Goal: Information Seeking & Learning: Find specific fact

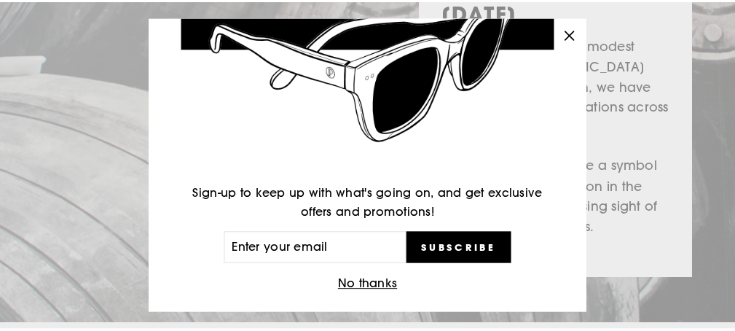
scroll to position [144, 0]
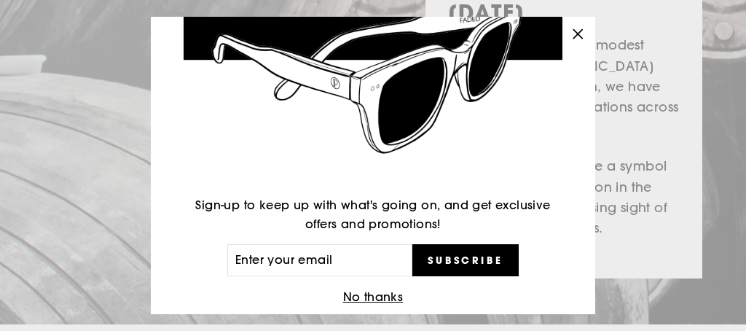
click at [373, 297] on button "No thanks" at bounding box center [373, 297] width 69 height 20
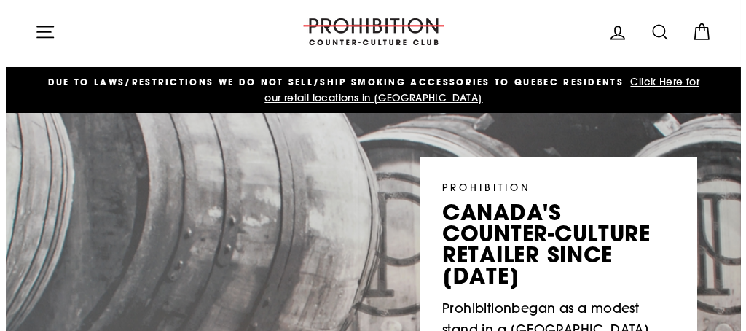
scroll to position [0, 0]
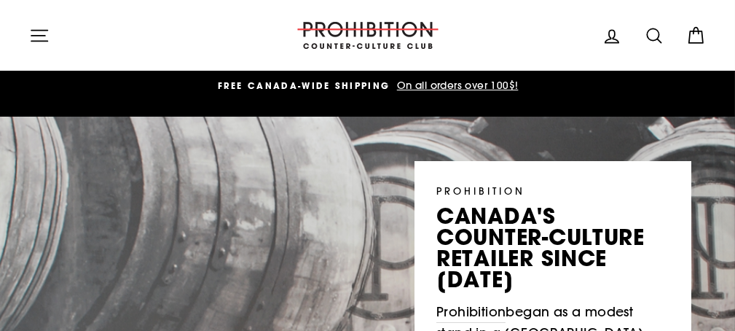
click at [36, 34] on icon "button" at bounding box center [39, 36] width 20 height 20
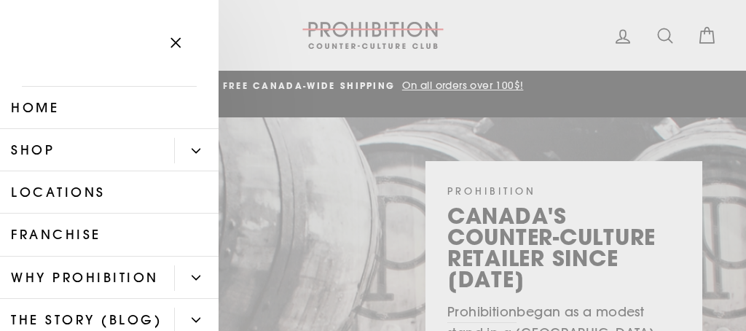
click at [179, 40] on icon "button" at bounding box center [175, 43] width 9 height 9
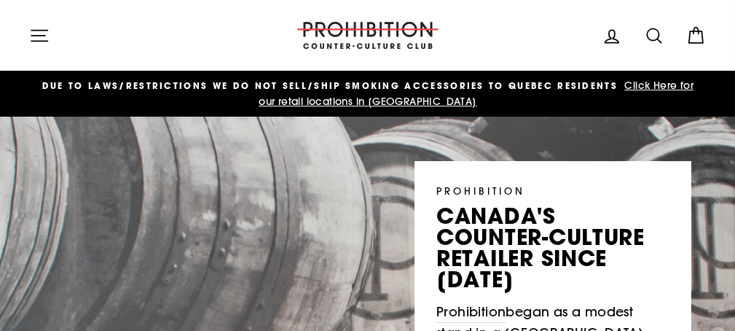
click at [614, 36] on icon at bounding box center [612, 36] width 20 height 20
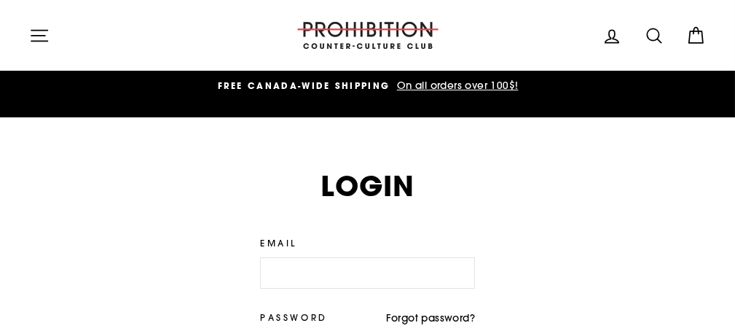
click at [614, 36] on icon at bounding box center [612, 36] width 20 height 20
click at [695, 34] on icon at bounding box center [696, 36] width 20 height 20
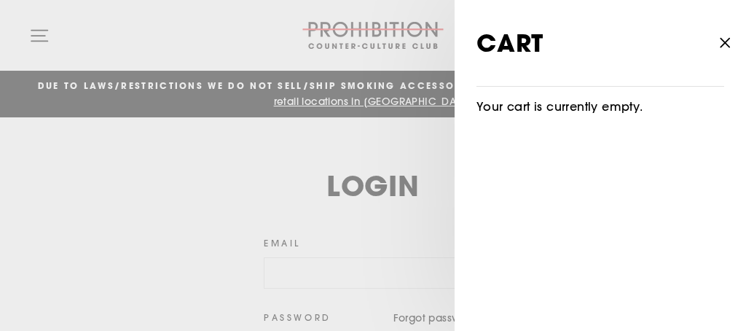
click at [720, 39] on icon "button" at bounding box center [725, 43] width 20 height 20
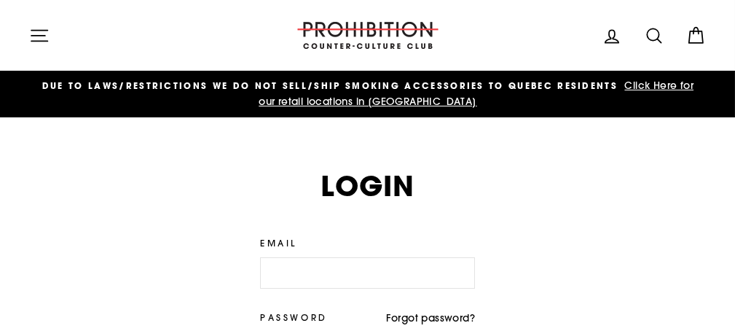
click at [613, 36] on icon at bounding box center [612, 36] width 20 height 20
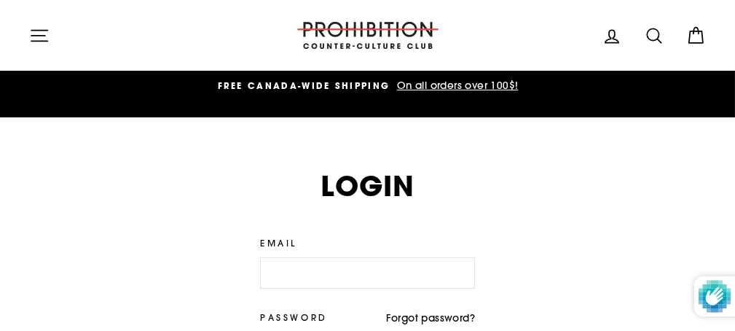
click at [363, 30] on img at bounding box center [368, 35] width 146 height 27
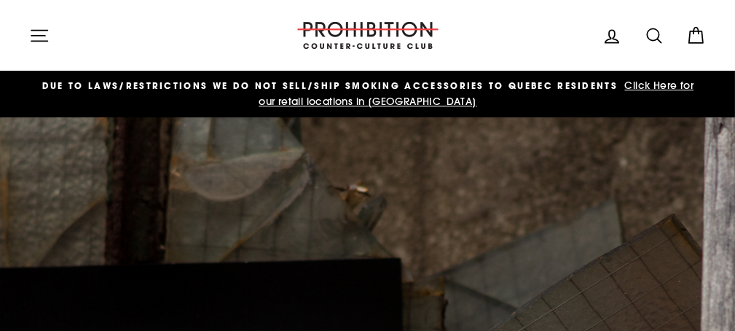
click at [39, 34] on icon "button" at bounding box center [39, 36] width 20 height 20
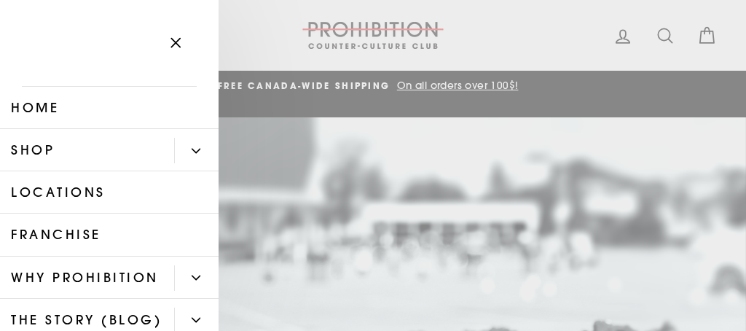
click at [47, 106] on link "Home" at bounding box center [109, 108] width 219 height 42
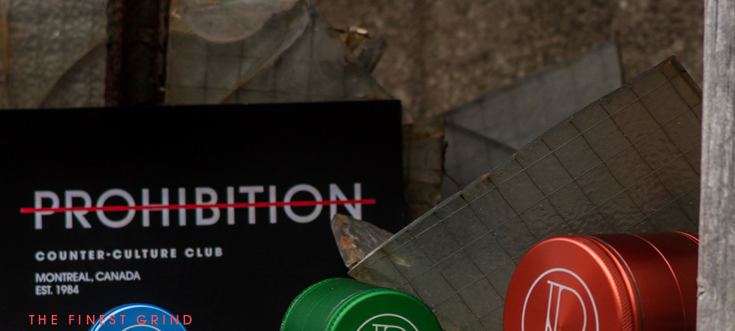
scroll to position [146, 0]
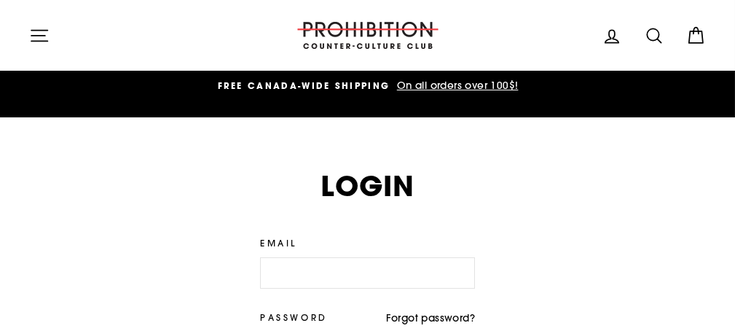
click at [42, 31] on icon "button" at bounding box center [39, 36] width 20 height 20
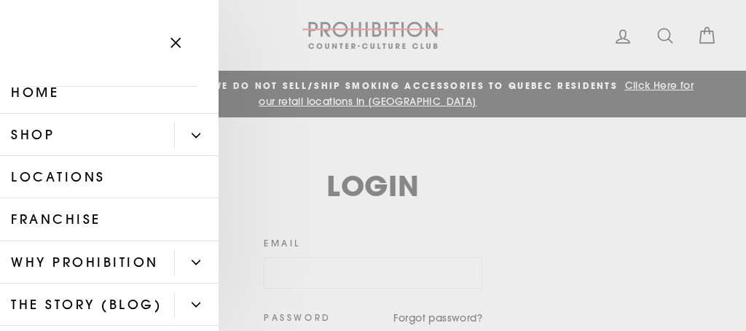
scroll to position [24, 0]
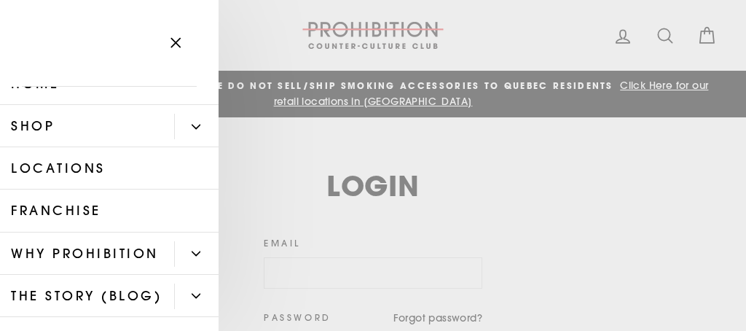
click at [192, 124] on icon "Primary" at bounding box center [196, 126] width 9 height 9
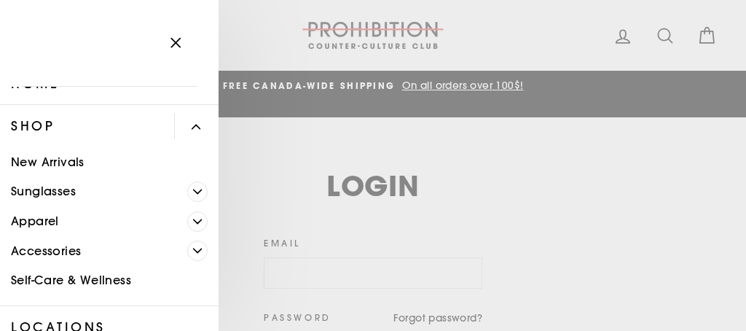
click at [48, 251] on link "Accessories" at bounding box center [93, 251] width 187 height 30
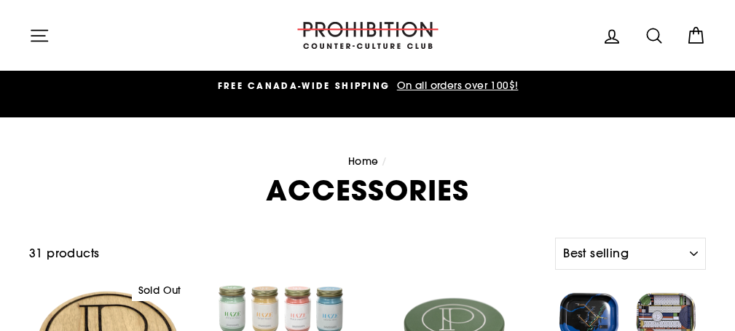
select select "best-selling"
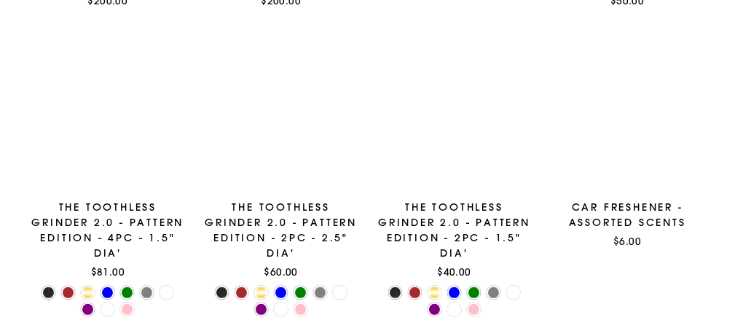
scroll to position [1409, 0]
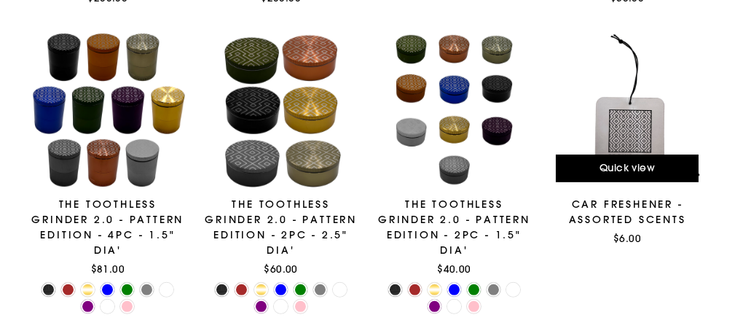
click at [624, 170] on span "Quick view" at bounding box center [627, 167] width 55 height 13
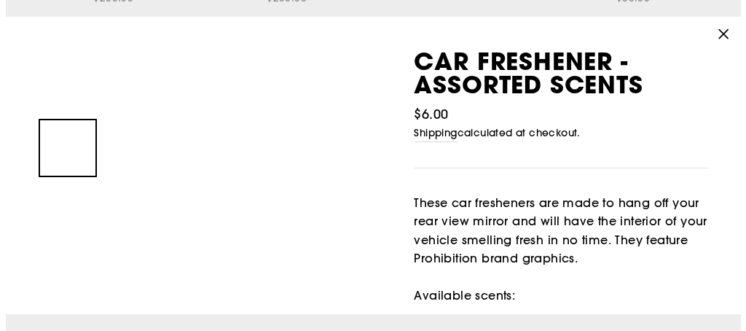
scroll to position [1420, 0]
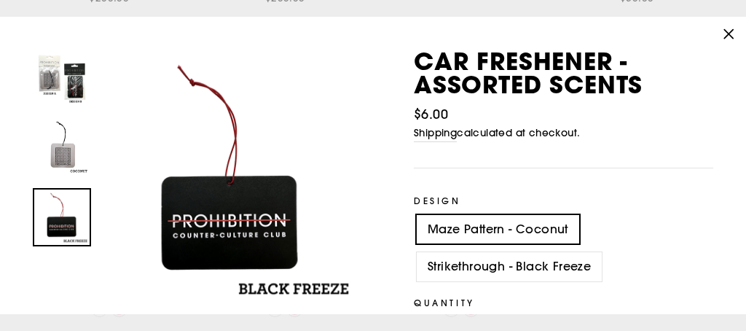
click at [74, 213] on img at bounding box center [61, 217] width 55 height 55
click at [59, 167] on img at bounding box center [61, 147] width 55 height 55
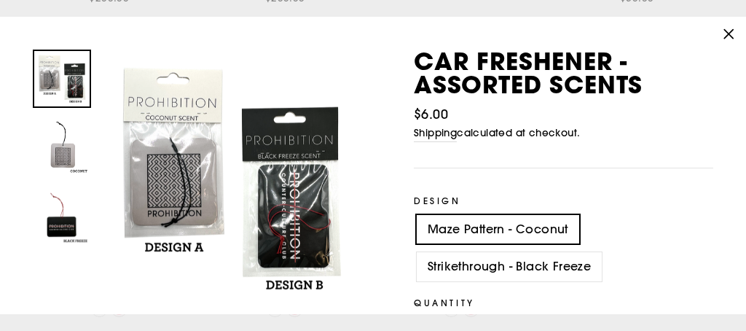
click at [70, 90] on img at bounding box center [61, 78] width 55 height 55
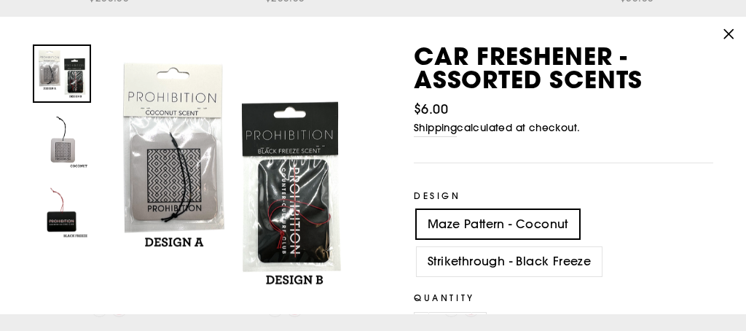
scroll to position [0, 0]
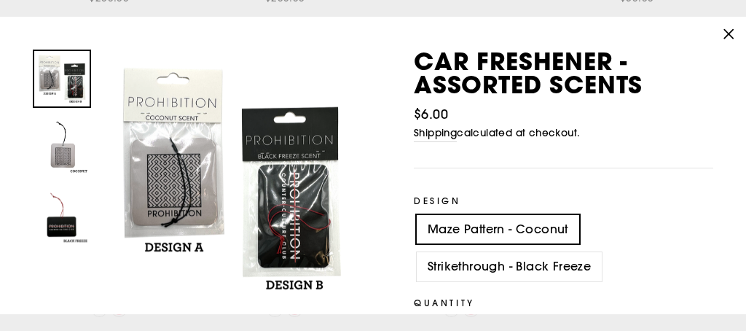
click at [729, 33] on icon "button" at bounding box center [729, 33] width 9 height 9
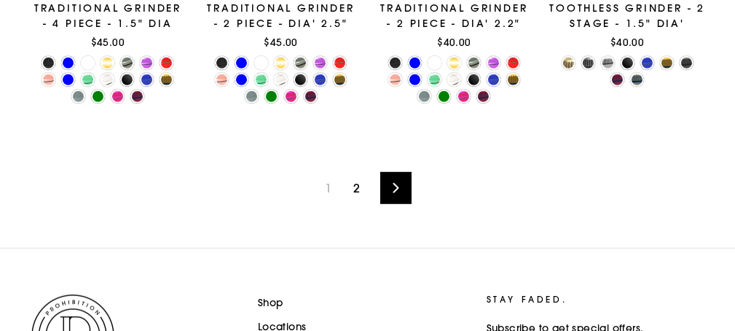
scroll to position [2187, 0]
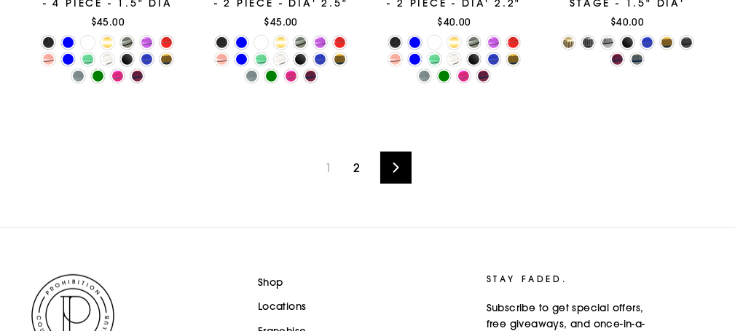
click at [359, 162] on link "2" at bounding box center [357, 167] width 24 height 23
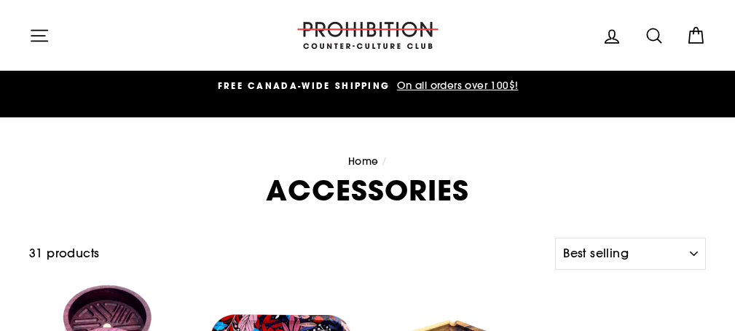
select select "best-selling"
click at [650, 33] on icon at bounding box center [654, 36] width 20 height 20
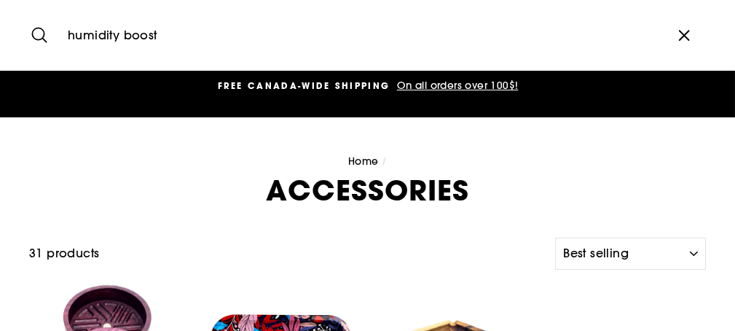
type input "humidity boost"
click at [29, 11] on button "Search" at bounding box center [44, 35] width 31 height 49
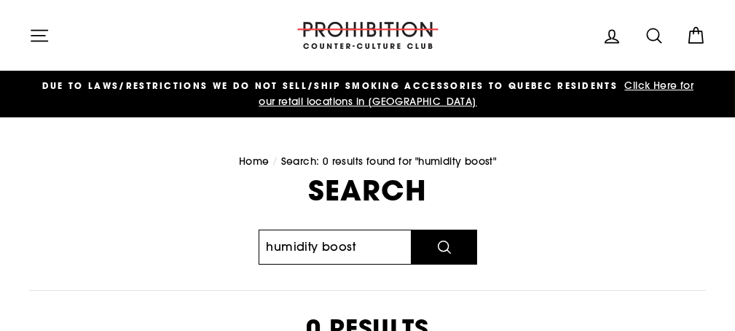
click at [360, 245] on input "humidity boost" at bounding box center [335, 247] width 153 height 35
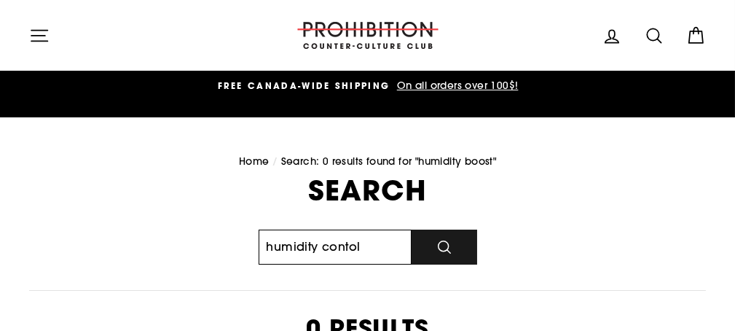
type input "humidity contol"
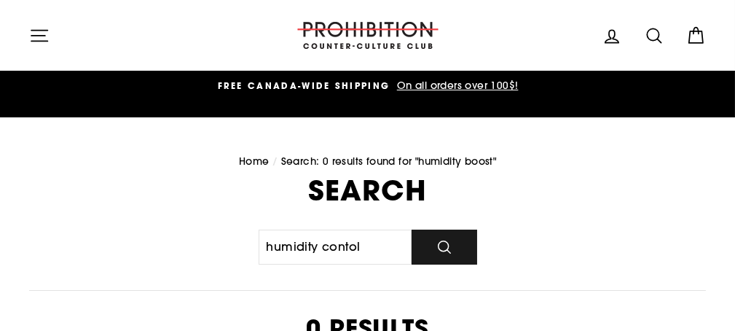
click at [440, 247] on icon "submit" at bounding box center [444, 246] width 17 height 17
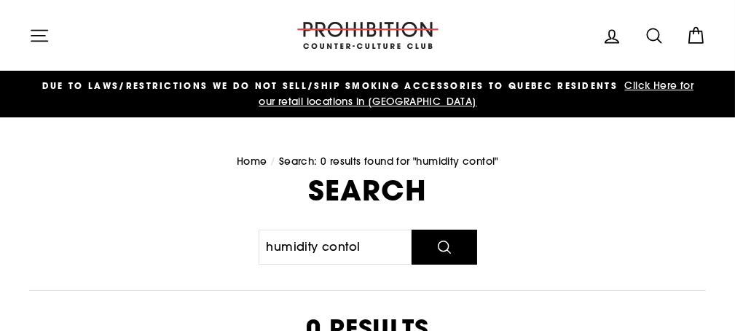
click at [35, 31] on icon "button" at bounding box center [39, 36] width 20 height 20
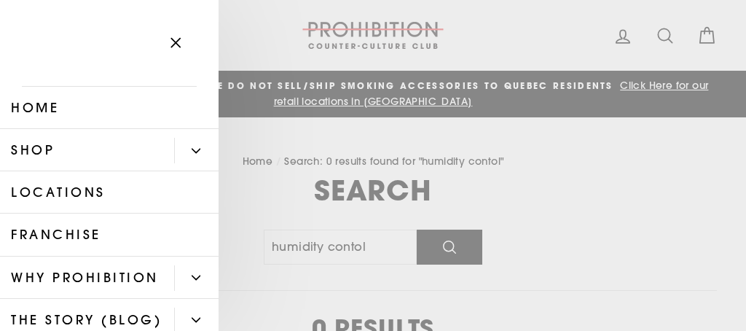
click at [192, 147] on icon "Primary" at bounding box center [196, 151] width 9 height 9
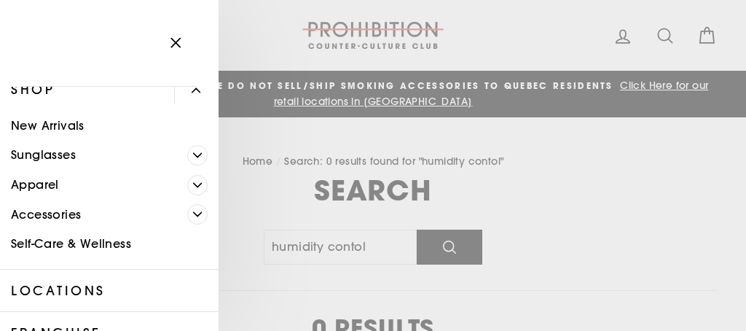
scroll to position [72, 0]
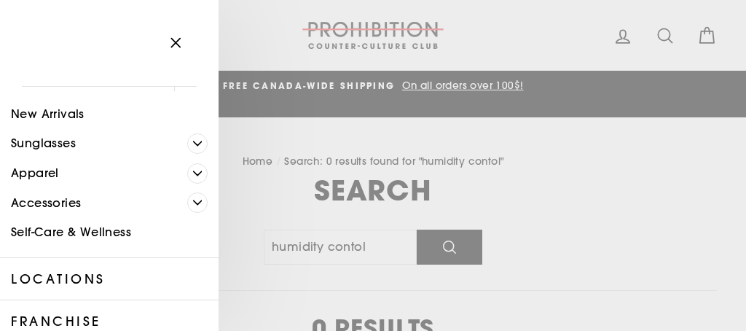
click at [193, 198] on icon "Primary" at bounding box center [197, 202] width 9 height 9
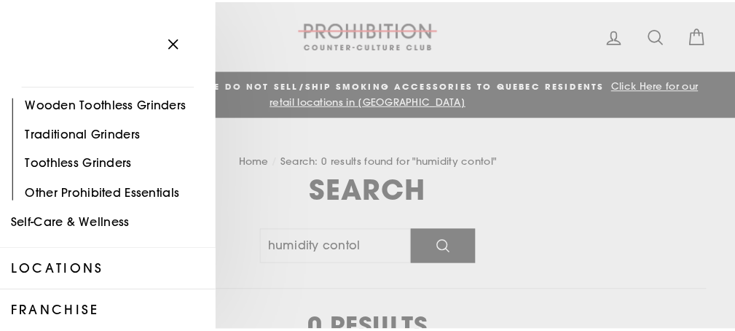
scroll to position [194, 0]
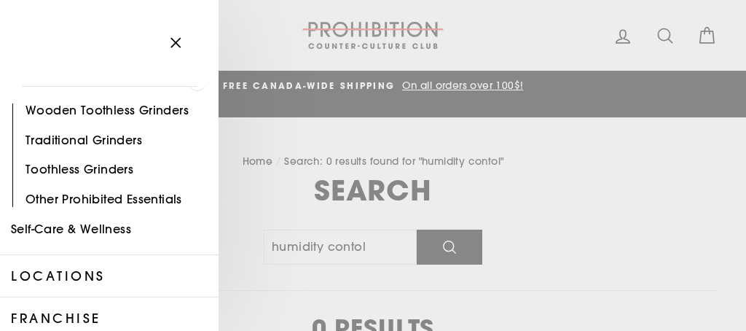
click at [176, 44] on icon "button" at bounding box center [175, 43] width 20 height 20
